Goal: Task Accomplishment & Management: Use online tool/utility

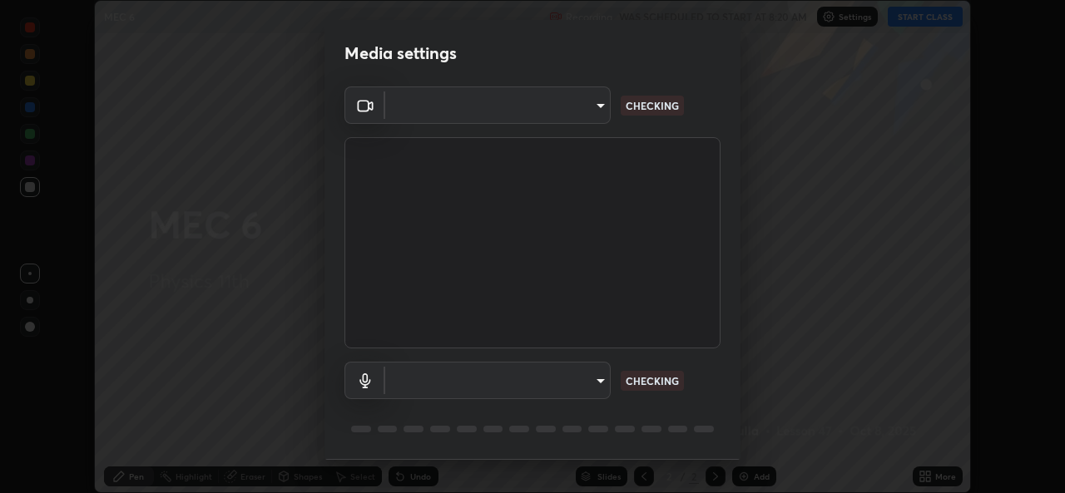
scroll to position [52, 0]
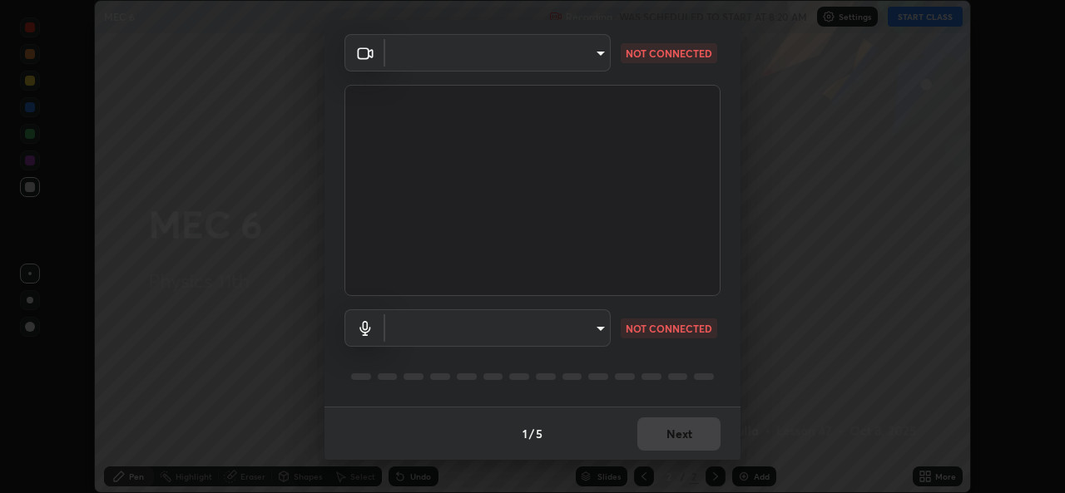
type input "e1bafc27984d56e905ef835f1aac5a802812d91eeb4d0778f4aa28edaceb0588"
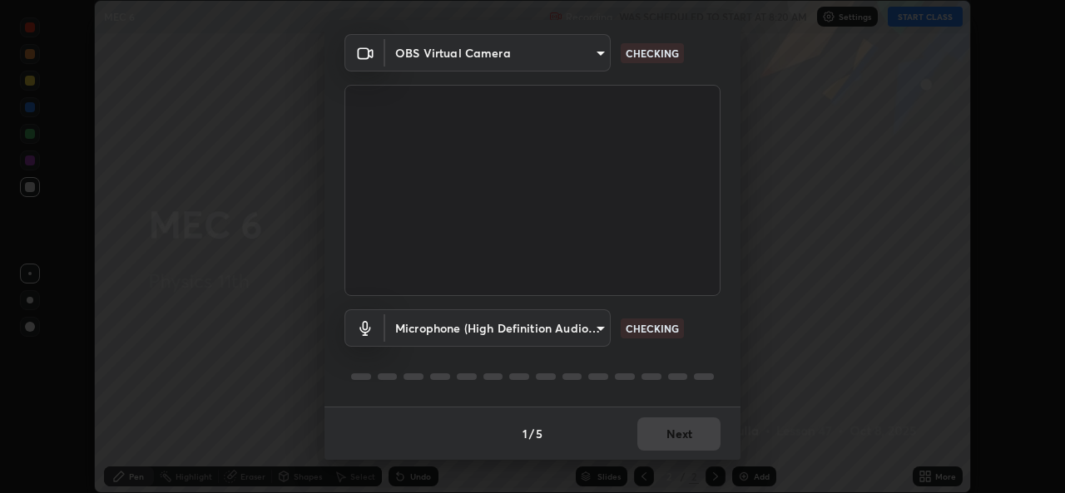
click at [593, 319] on body "Erase all MEC 6 Recording WAS SCHEDULED TO START AT 8:20 AM Settings START CLAS…" at bounding box center [532, 246] width 1065 height 493
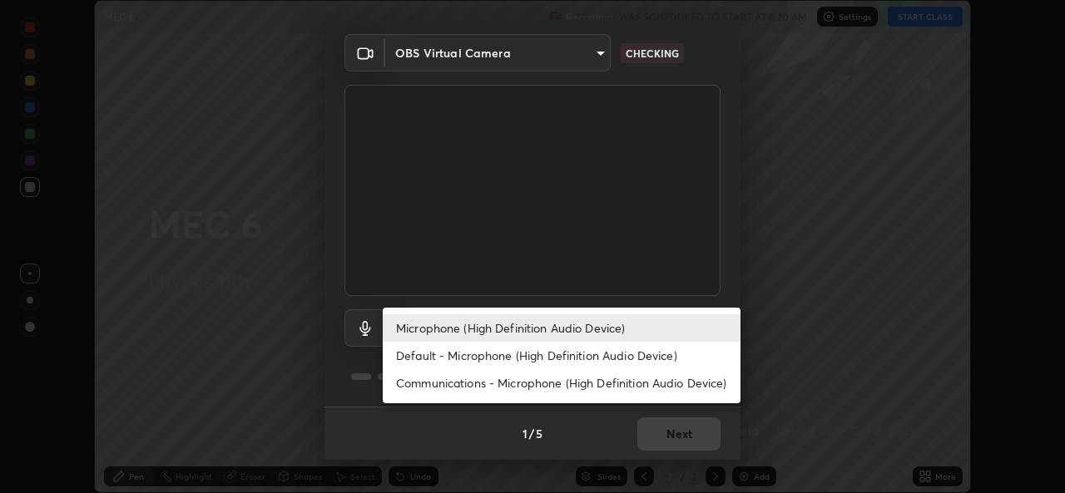
click at [621, 363] on li "Default - Microphone (High Definition Audio Device)" at bounding box center [562, 355] width 358 height 27
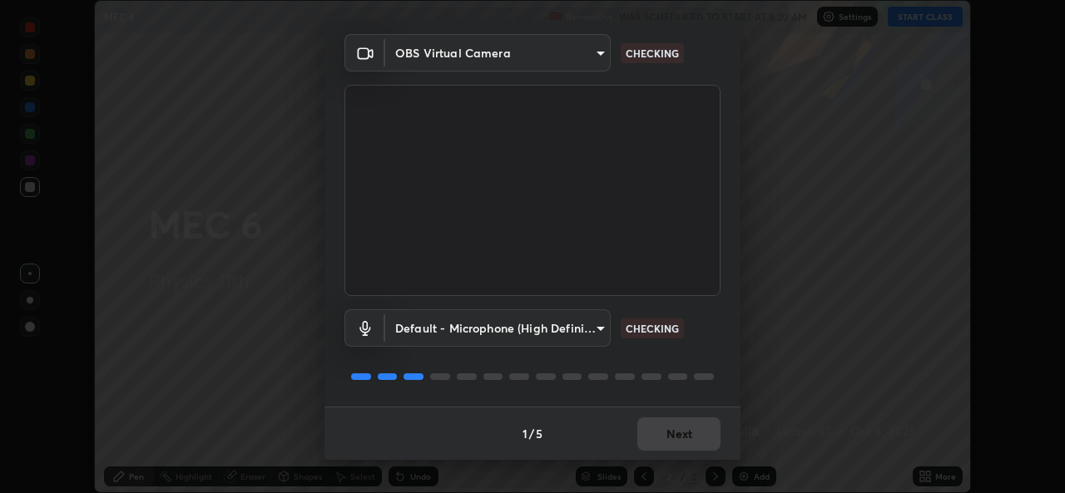
click at [604, 328] on body "Erase all MEC 6 Recording WAS SCHEDULED TO START AT 8:20 AM Settings START CLAS…" at bounding box center [532, 246] width 1065 height 493
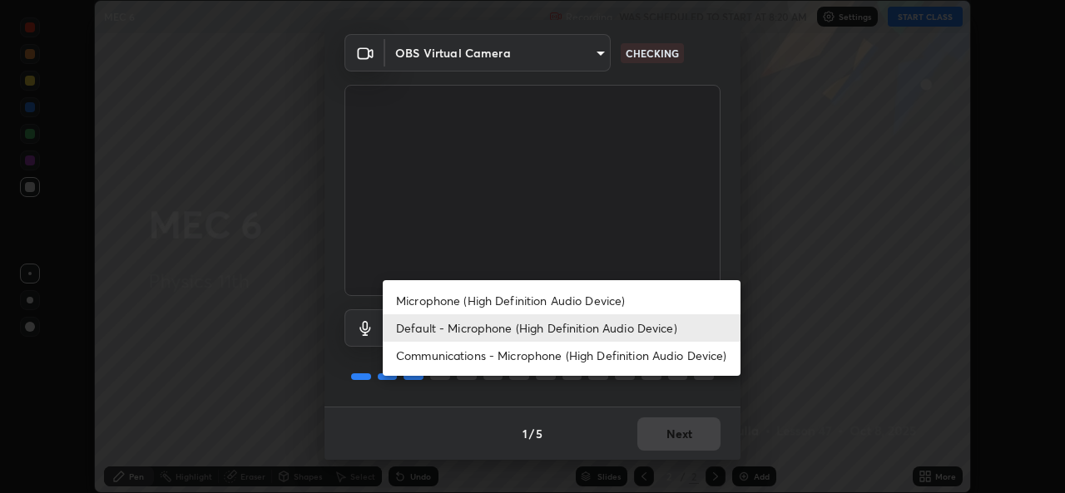
click at [603, 296] on li "Microphone (High Definition Audio Device)" at bounding box center [562, 300] width 358 height 27
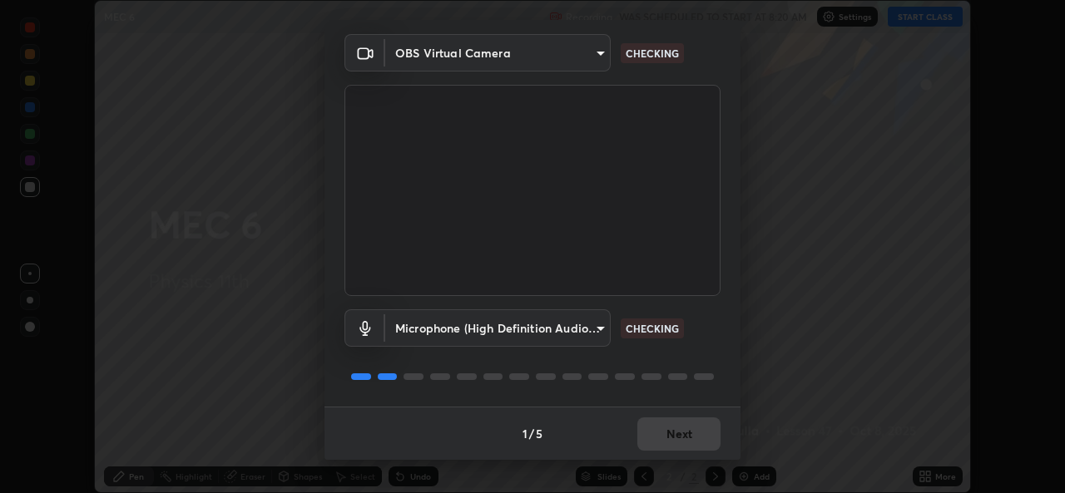
type input "c8b20373e9ad5f37188f84a33766522c9f2a18da6c281e2c1c2054b3fe817cf8"
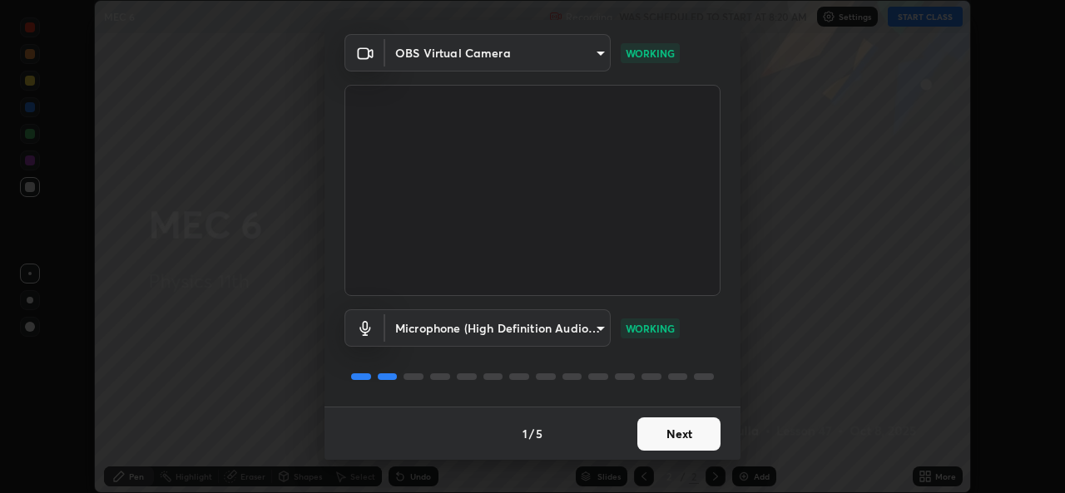
click at [690, 437] on button "Next" at bounding box center [678, 434] width 83 height 33
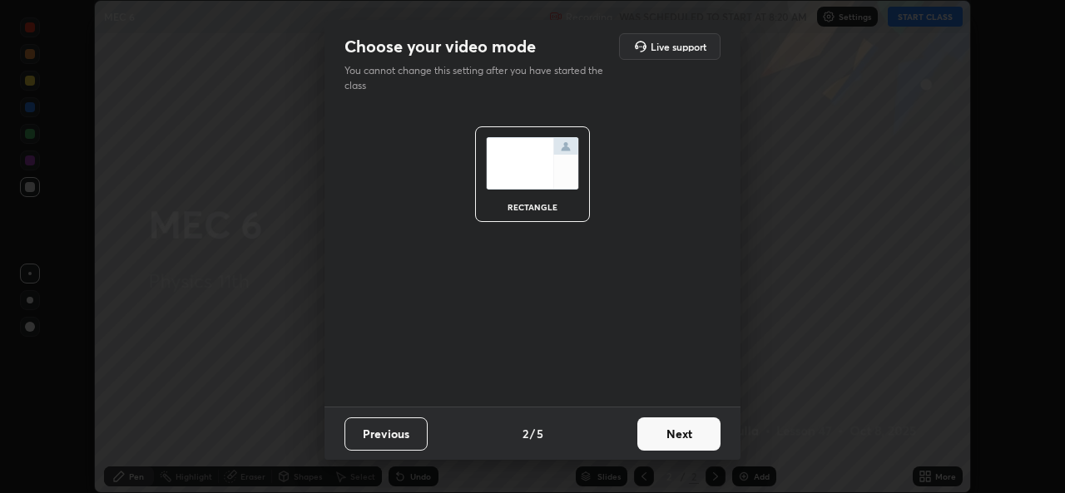
scroll to position [0, 0]
click at [690, 433] on button "Next" at bounding box center [678, 434] width 83 height 33
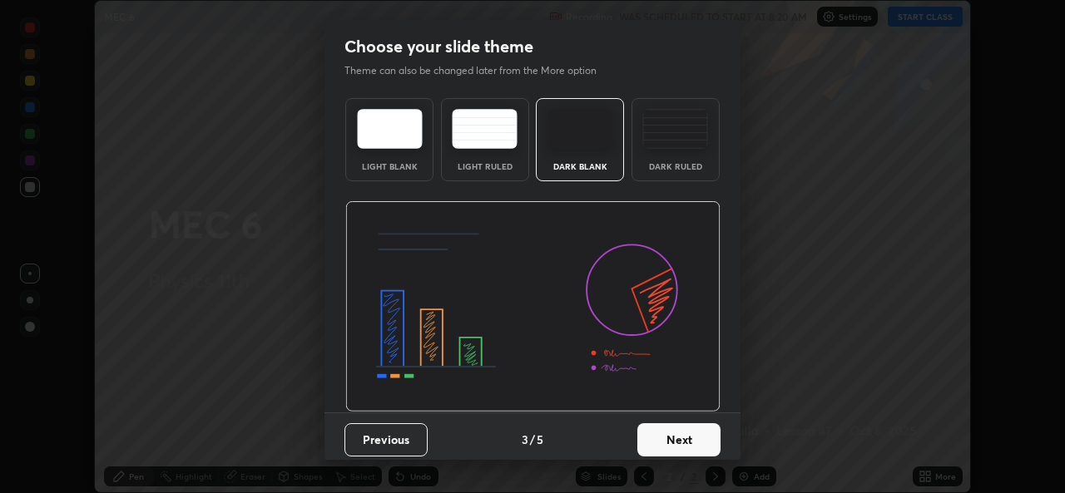
click at [693, 436] on button "Next" at bounding box center [678, 439] width 83 height 33
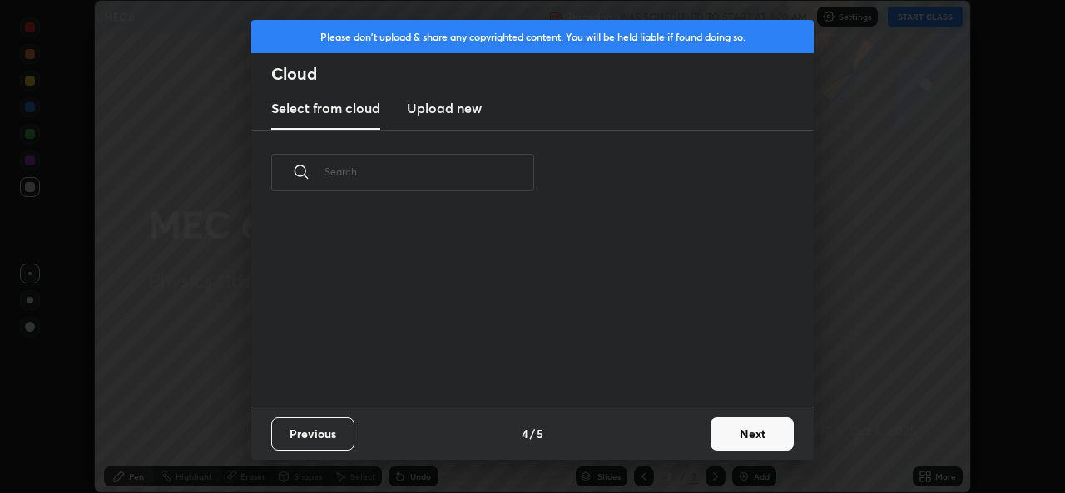
click at [718, 437] on button "Next" at bounding box center [751, 434] width 83 height 33
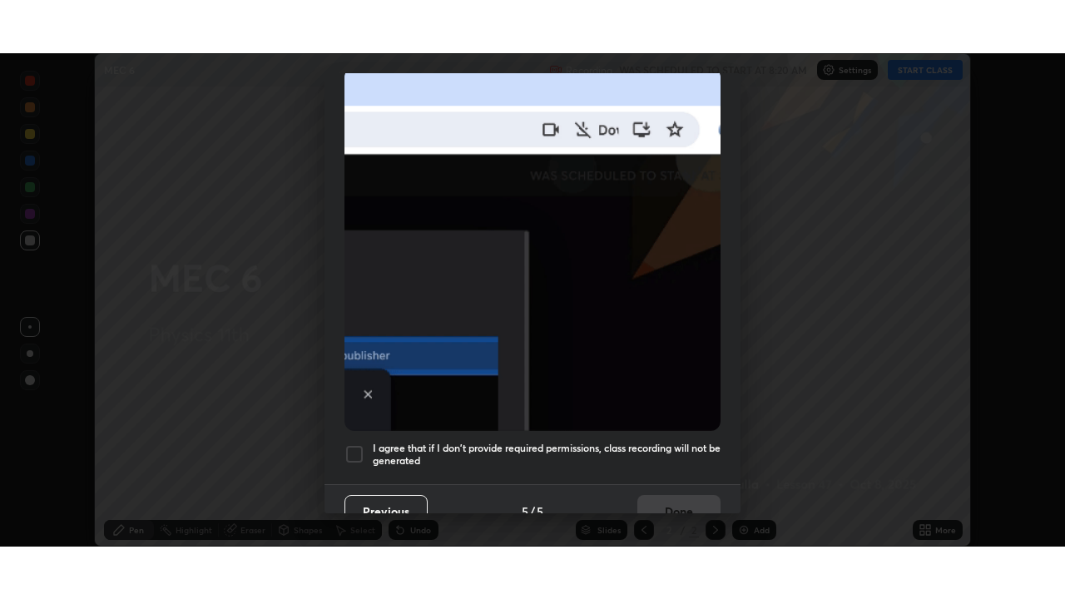
scroll to position [392, 0]
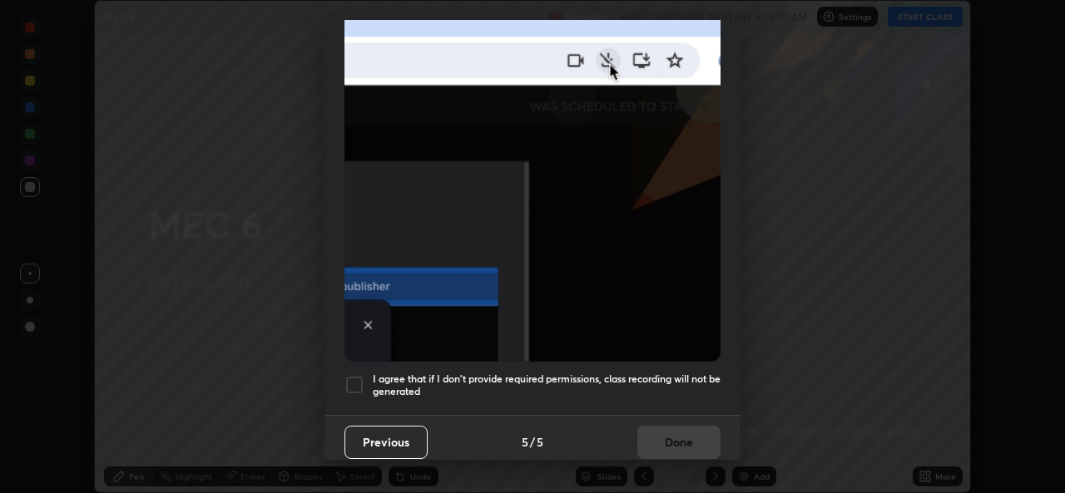
click at [682, 373] on h5 "I agree that if I don't provide required permissions, class recording will not …" at bounding box center [547, 386] width 348 height 26
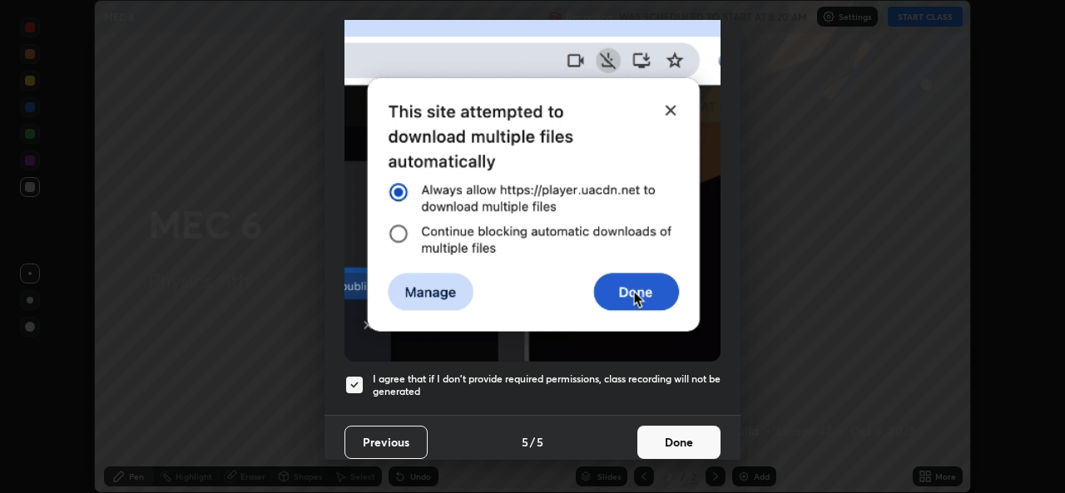
click at [685, 427] on button "Done" at bounding box center [678, 442] width 83 height 33
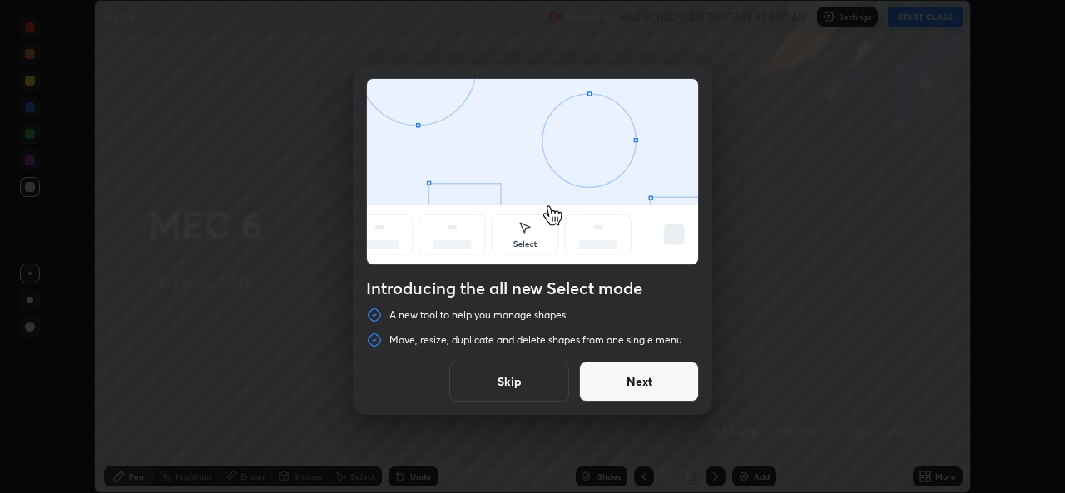
click at [680, 369] on button "Next" at bounding box center [639, 382] width 120 height 40
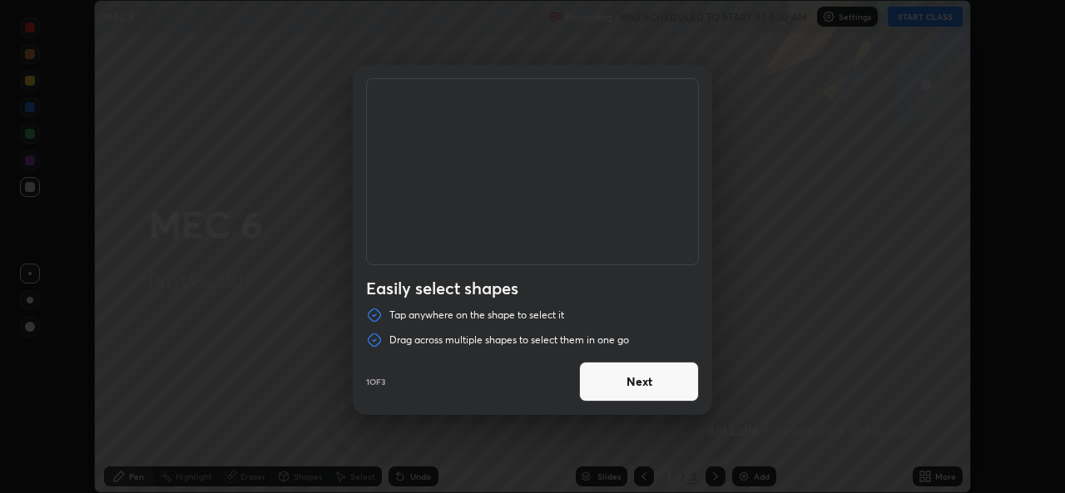
click at [680, 382] on button "Next" at bounding box center [639, 382] width 120 height 40
click at [683, 387] on button "Next" at bounding box center [639, 382] width 120 height 40
click at [684, 385] on button "Done" at bounding box center [639, 382] width 120 height 40
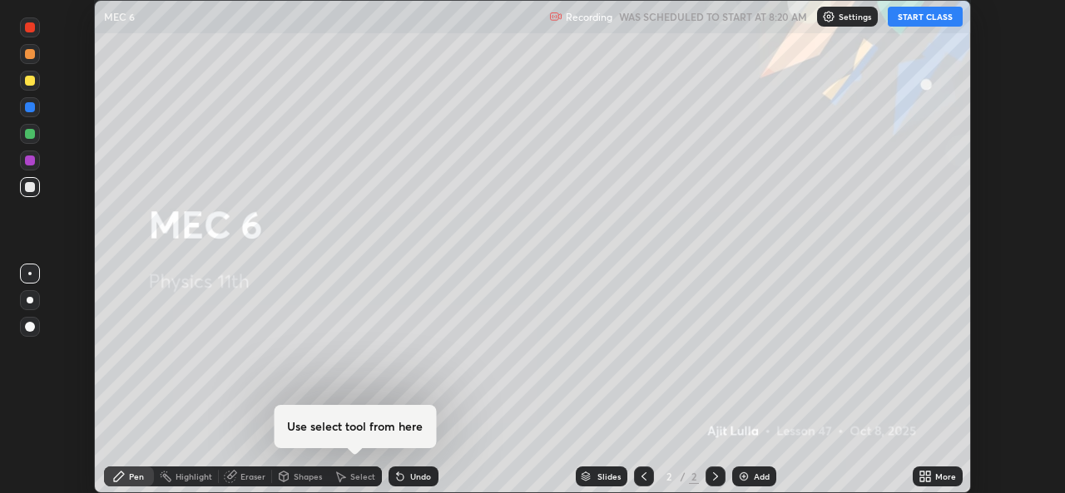
click at [916, 17] on button "START CLASS" at bounding box center [925, 17] width 75 height 20
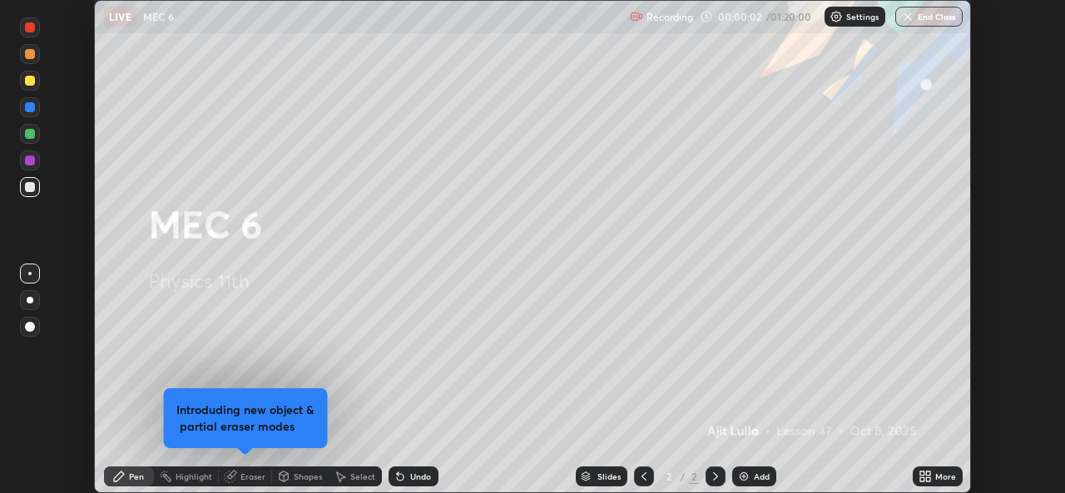
click at [926, 472] on icon at bounding box center [928, 474] width 4 height 4
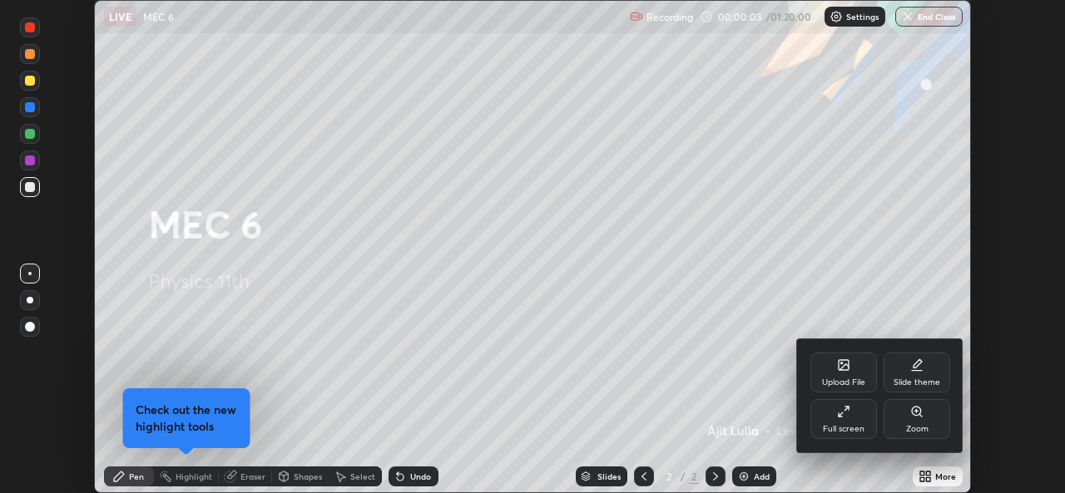
click at [854, 405] on div "Full screen" at bounding box center [843, 419] width 67 height 40
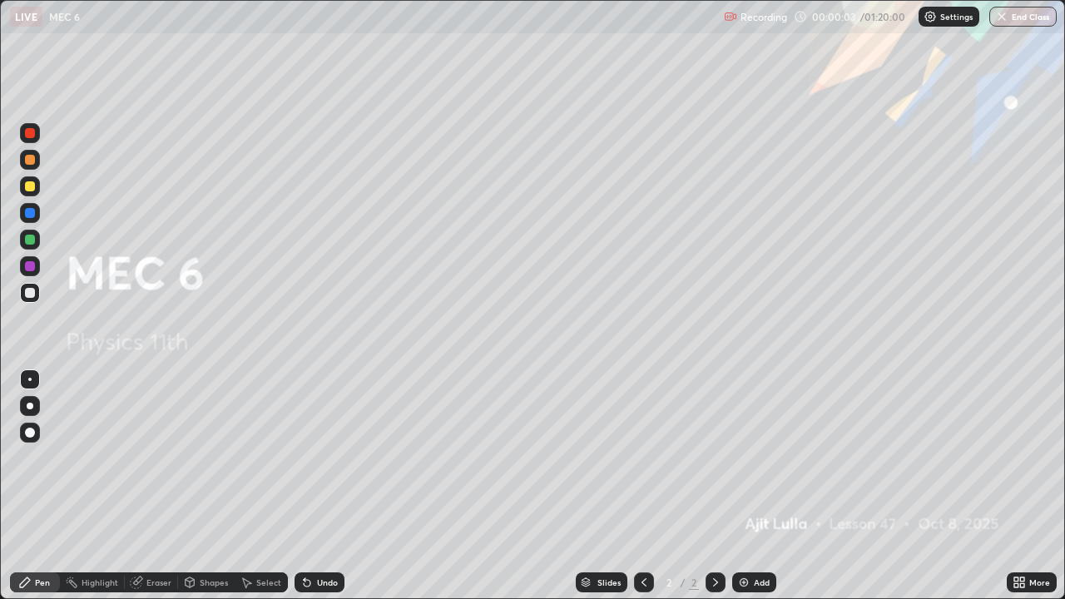
scroll to position [599, 1065]
click at [734, 492] on div "Add" at bounding box center [754, 582] width 44 height 20
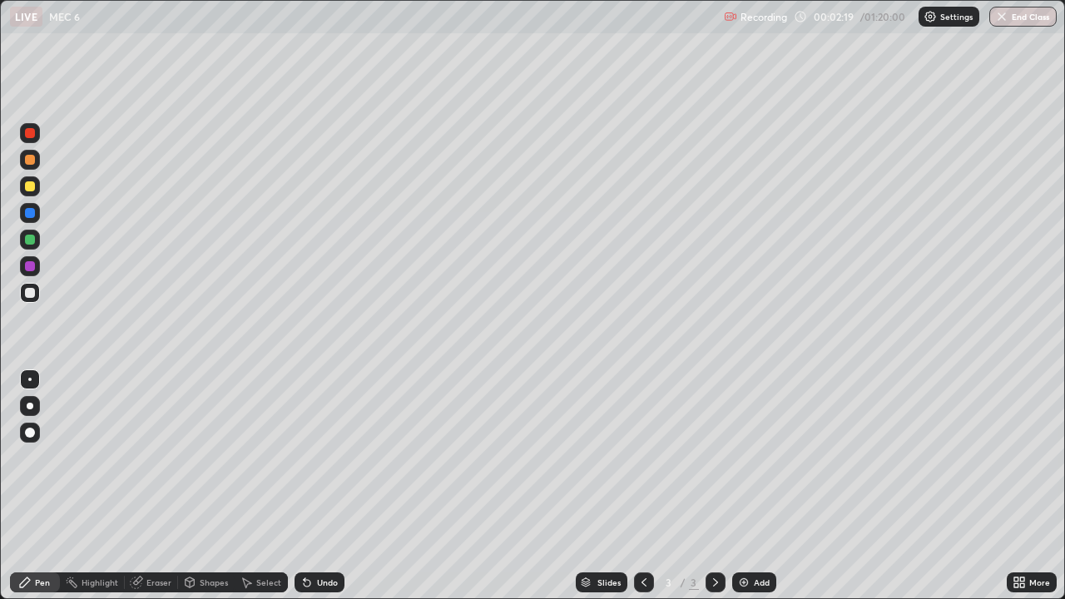
click at [36, 186] on div at bounding box center [30, 186] width 20 height 20
click at [754, 492] on div "Add" at bounding box center [754, 582] width 44 height 20
click at [36, 184] on div at bounding box center [30, 186] width 20 height 20
click at [30, 294] on div at bounding box center [30, 293] width 10 height 10
click at [333, 492] on div "Undo" at bounding box center [327, 582] width 21 height 8
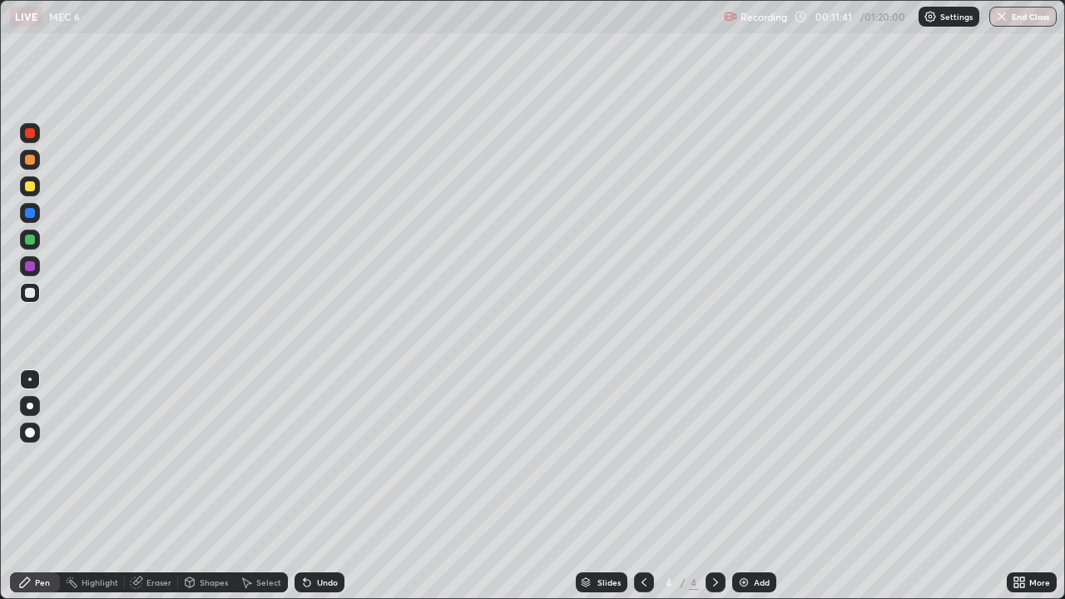
click at [31, 190] on div at bounding box center [30, 186] width 10 height 10
click at [26, 297] on div at bounding box center [30, 293] width 20 height 20
click at [769, 492] on div "Add" at bounding box center [754, 582] width 44 height 20
click at [31, 187] on div at bounding box center [30, 186] width 10 height 10
click at [38, 290] on div at bounding box center [30, 293] width 20 height 20
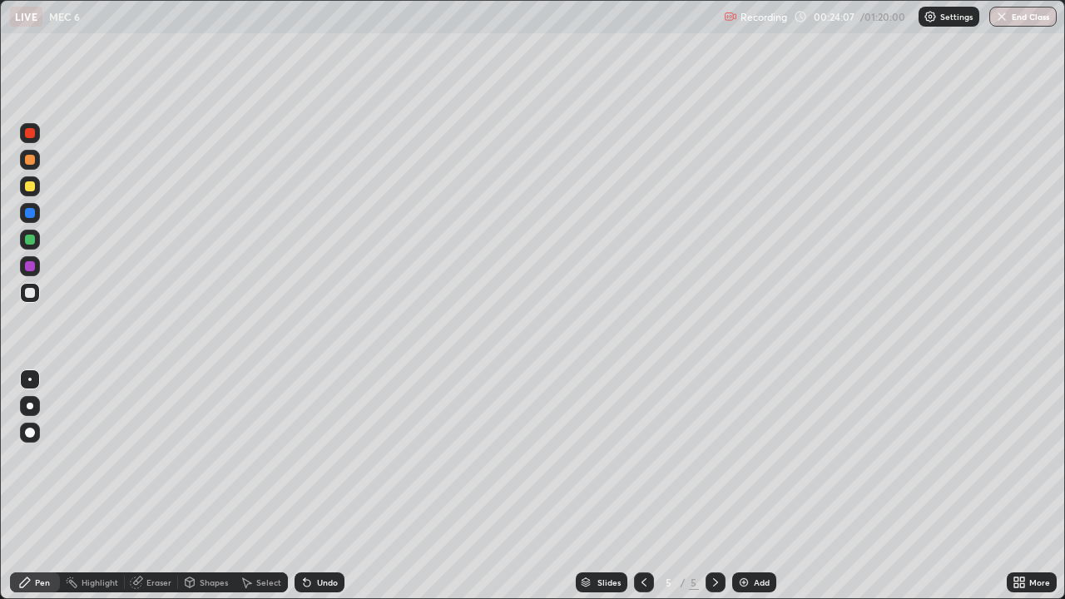
click at [760, 492] on div "Add" at bounding box center [754, 582] width 44 height 20
click at [31, 187] on div at bounding box center [30, 186] width 10 height 10
click at [642, 492] on icon at bounding box center [643, 582] width 13 height 13
click at [718, 492] on div at bounding box center [715, 582] width 20 height 20
click at [31, 294] on div at bounding box center [30, 293] width 10 height 10
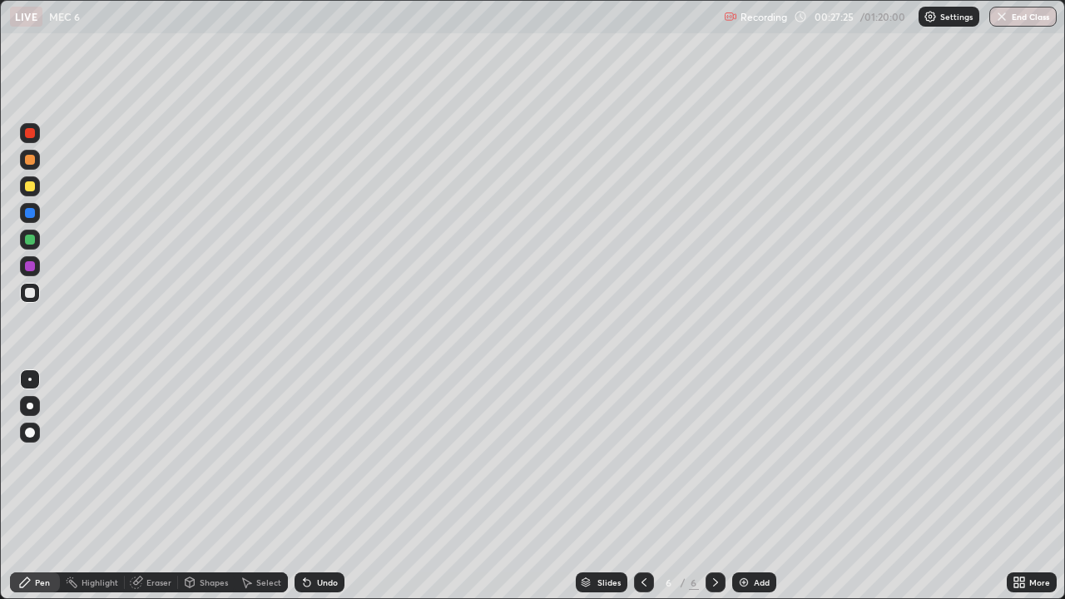
click at [339, 492] on div "Undo" at bounding box center [319, 582] width 50 height 20
click at [39, 293] on div at bounding box center [30, 293] width 20 height 20
click at [743, 492] on img at bounding box center [743, 582] width 13 height 13
click at [37, 188] on div at bounding box center [30, 186] width 20 height 20
click at [151, 492] on div "Eraser" at bounding box center [158, 582] width 25 height 8
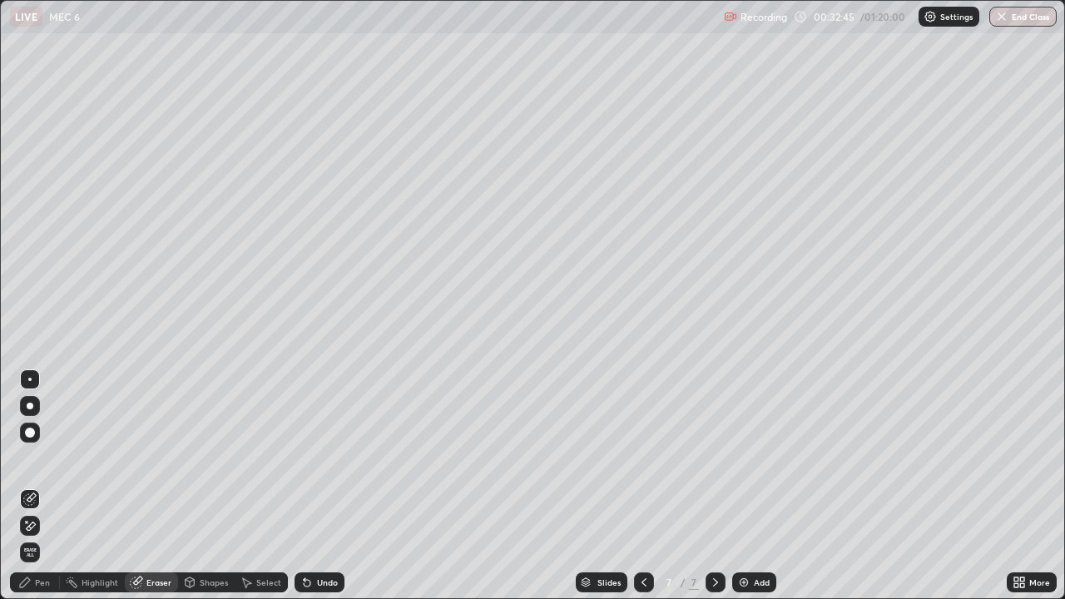
click at [36, 492] on span "Erase all" at bounding box center [30, 552] width 18 height 10
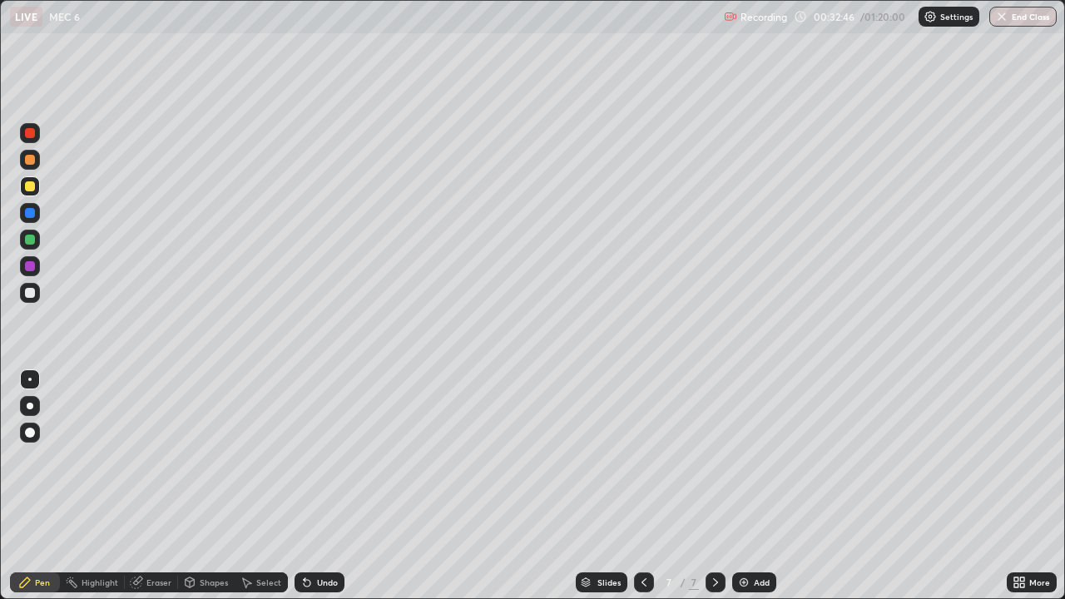
click at [39, 492] on div "Pen" at bounding box center [42, 582] width 15 height 8
click at [33, 300] on div at bounding box center [30, 293] width 20 height 20
click at [739, 492] on div "Add" at bounding box center [754, 582] width 44 height 20
click at [36, 188] on div at bounding box center [30, 186] width 20 height 20
click at [745, 492] on div "Add" at bounding box center [754, 582] width 44 height 20
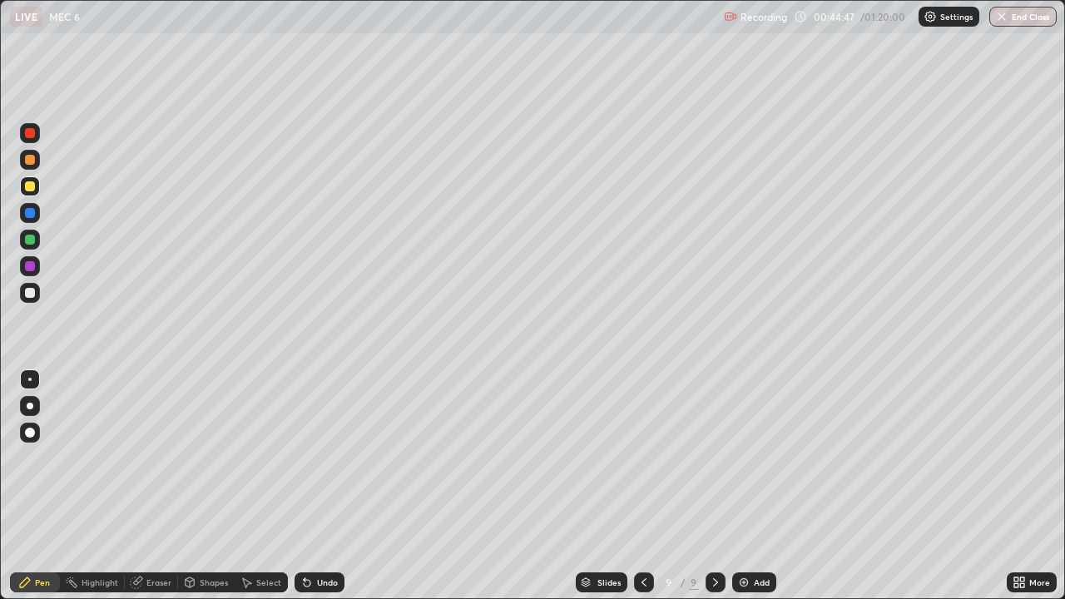
click at [642, 492] on icon at bounding box center [643, 582] width 13 height 13
click at [714, 492] on icon at bounding box center [715, 582] width 13 height 13
click at [742, 492] on div "Add" at bounding box center [754, 582] width 44 height 20
click at [31, 293] on div at bounding box center [30, 293] width 10 height 10
click at [759, 492] on div "Add" at bounding box center [754, 582] width 44 height 20
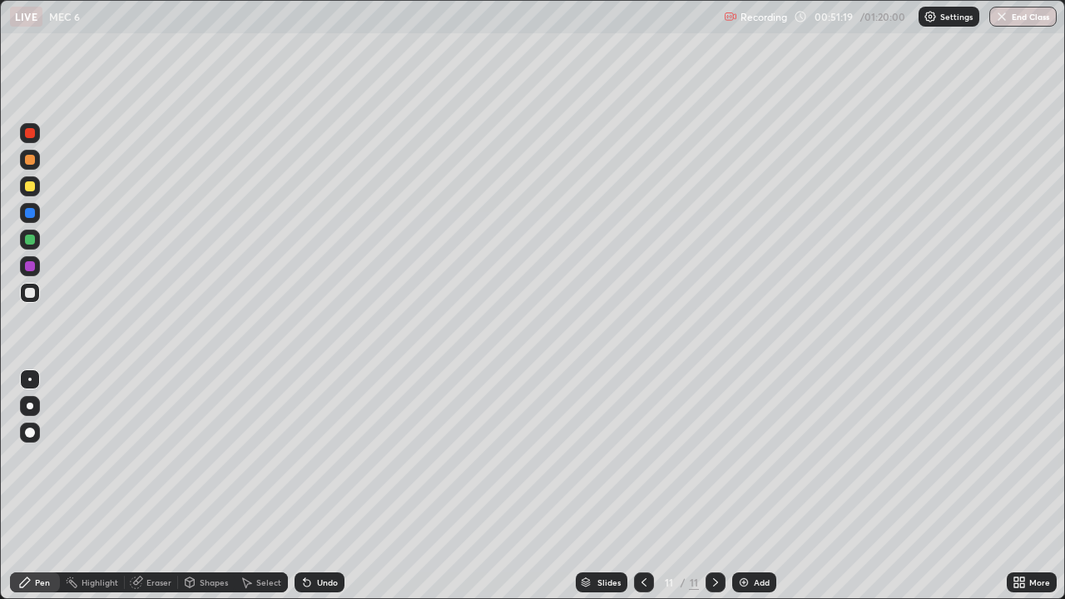
click at [36, 186] on div at bounding box center [30, 186] width 20 height 20
click at [36, 294] on div at bounding box center [30, 293] width 20 height 20
click at [322, 492] on div "Undo" at bounding box center [319, 582] width 50 height 20
click at [639, 492] on icon at bounding box center [643, 582] width 13 height 13
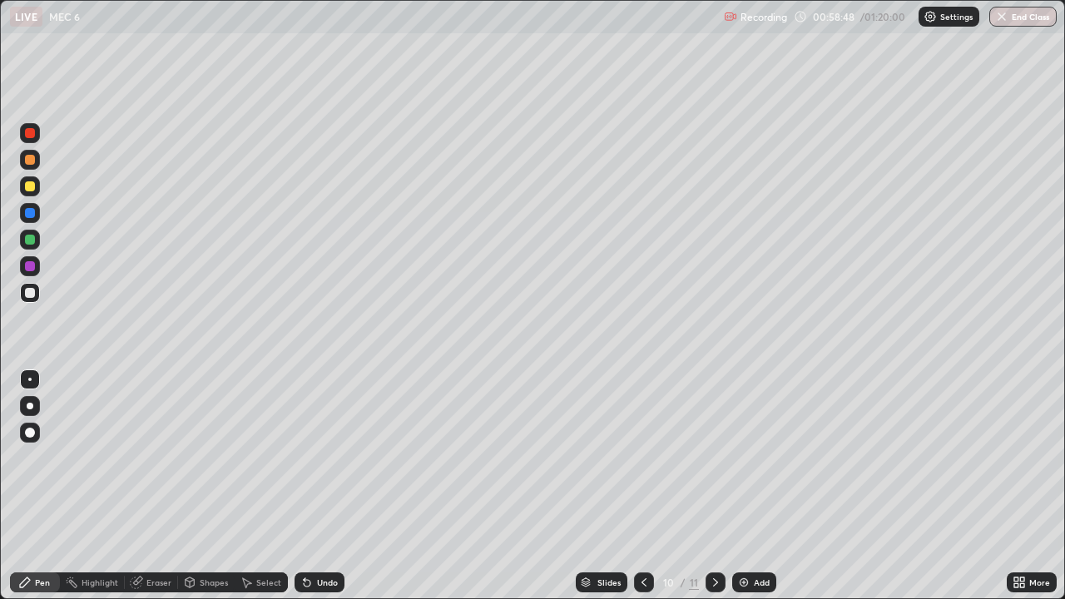
click at [644, 492] on icon at bounding box center [643, 582] width 13 height 13
click at [650, 492] on div at bounding box center [644, 582] width 20 height 20
click at [714, 492] on icon at bounding box center [715, 582] width 5 height 8
click at [713, 492] on icon at bounding box center [715, 582] width 13 height 13
click at [712, 492] on icon at bounding box center [715, 582] width 13 height 13
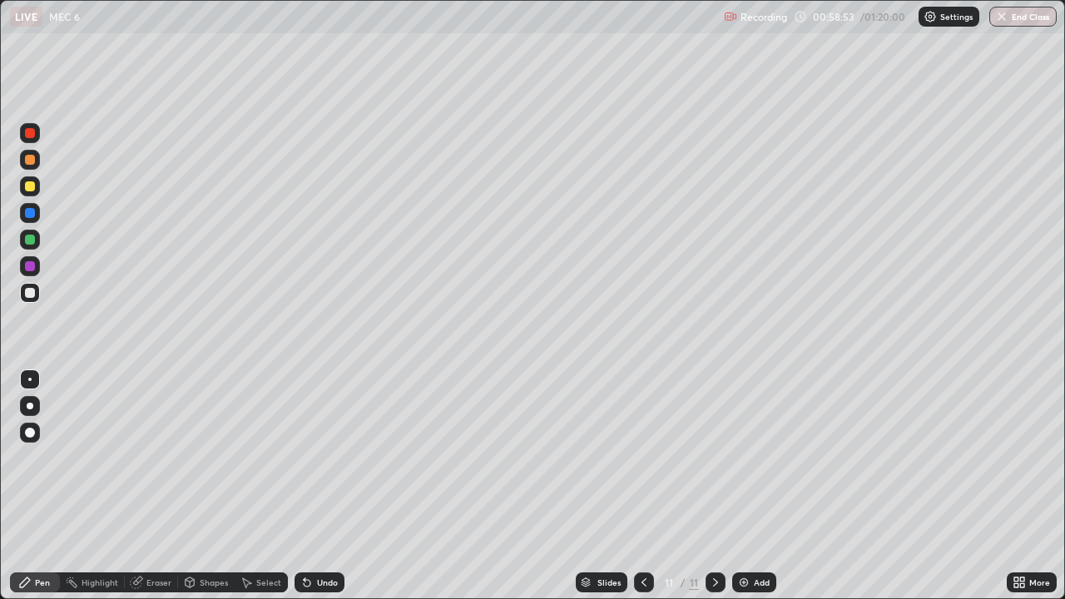
click at [714, 492] on icon at bounding box center [715, 582] width 13 height 13
click at [755, 492] on div "Add" at bounding box center [762, 582] width 16 height 8
click at [36, 189] on div at bounding box center [30, 186] width 20 height 20
click at [37, 296] on div at bounding box center [30, 293] width 20 height 20
click at [652, 492] on div at bounding box center [644, 582] width 20 height 33
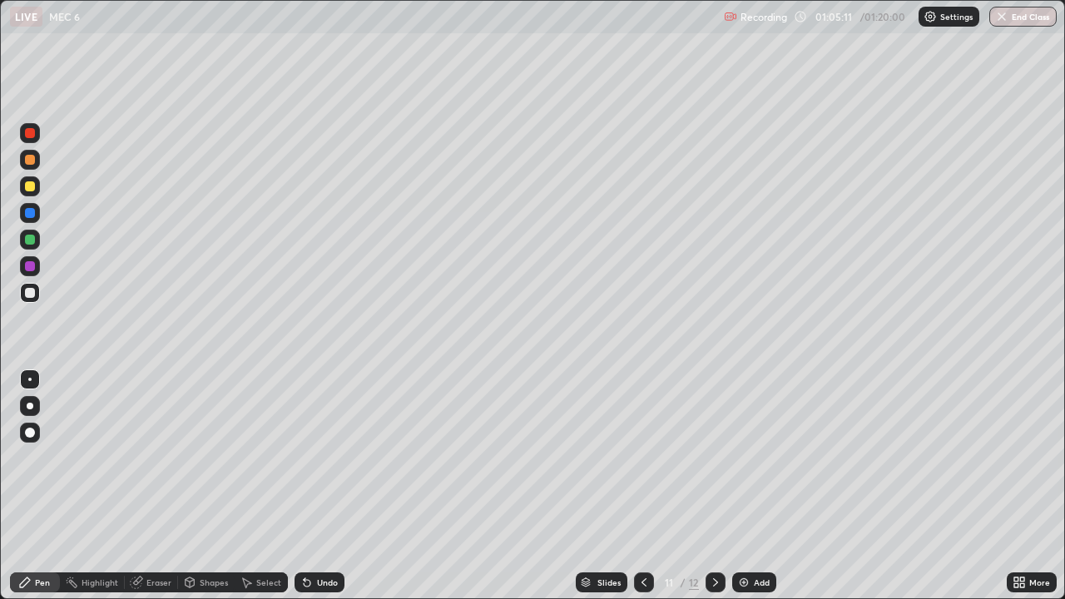
click at [718, 492] on div at bounding box center [715, 582] width 20 height 33
click at [642, 492] on icon at bounding box center [643, 582] width 13 height 13
click at [718, 492] on icon at bounding box center [715, 582] width 13 height 13
click at [161, 492] on div "Eraser" at bounding box center [158, 582] width 25 height 8
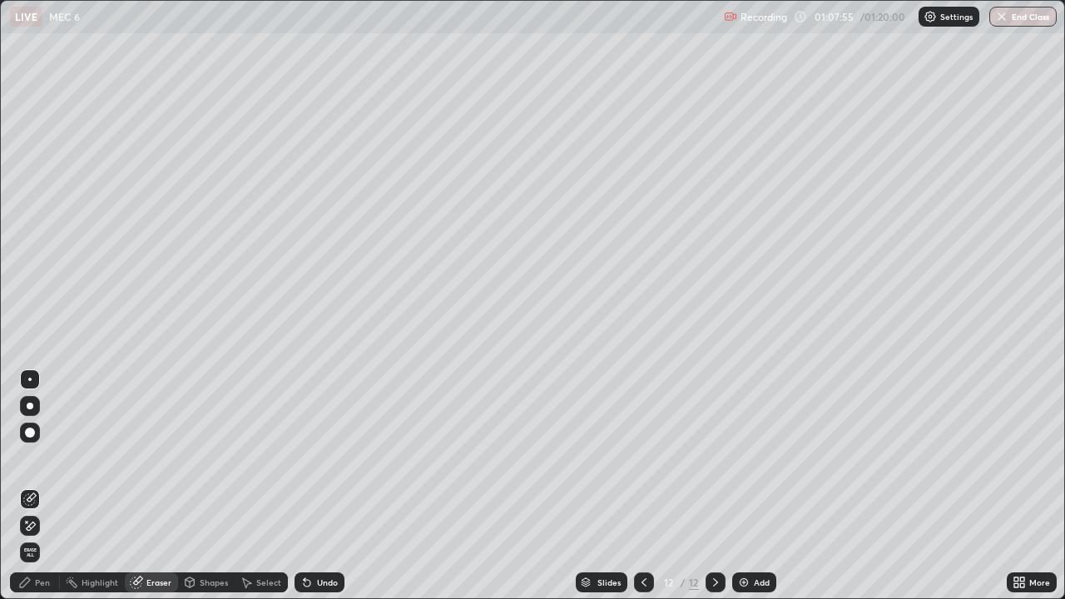
click at [32, 492] on icon at bounding box center [31, 526] width 9 height 8
click at [37, 492] on div "Pen" at bounding box center [42, 582] width 15 height 8
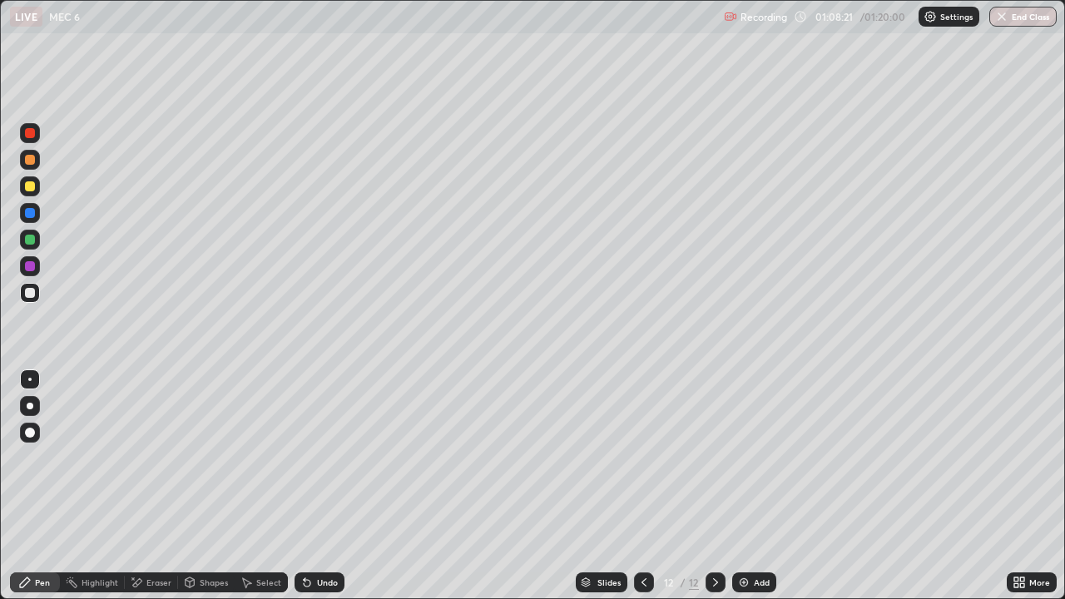
click at [30, 248] on div at bounding box center [30, 240] width 20 height 20
click at [27, 189] on div at bounding box center [30, 186] width 10 height 10
click at [753, 492] on div "Add" at bounding box center [754, 582] width 44 height 20
click at [31, 293] on div at bounding box center [30, 293] width 10 height 10
click at [1019, 16] on button "End Class" at bounding box center [1022, 17] width 67 height 20
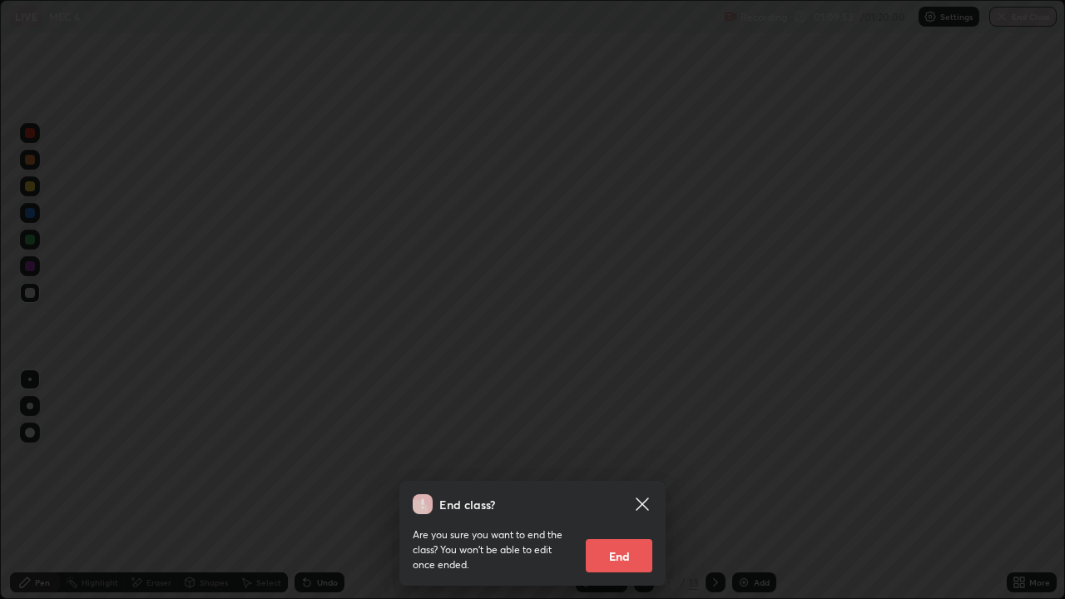
click at [635, 492] on button "End" at bounding box center [619, 555] width 67 height 33
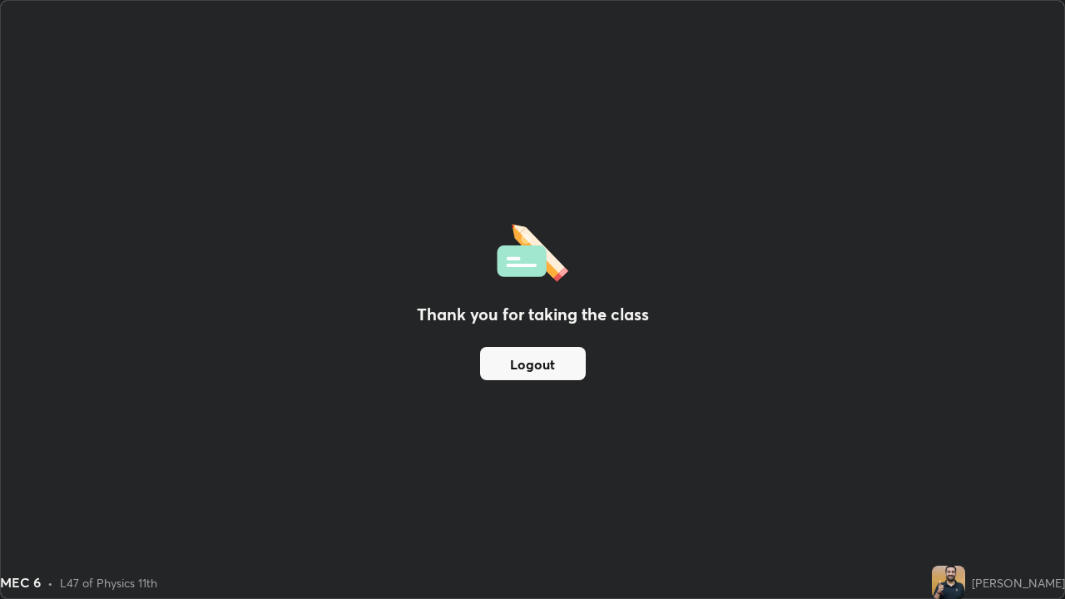
click at [544, 350] on button "Logout" at bounding box center [533, 363] width 106 height 33
